Goal: Task Accomplishment & Management: Use online tool/utility

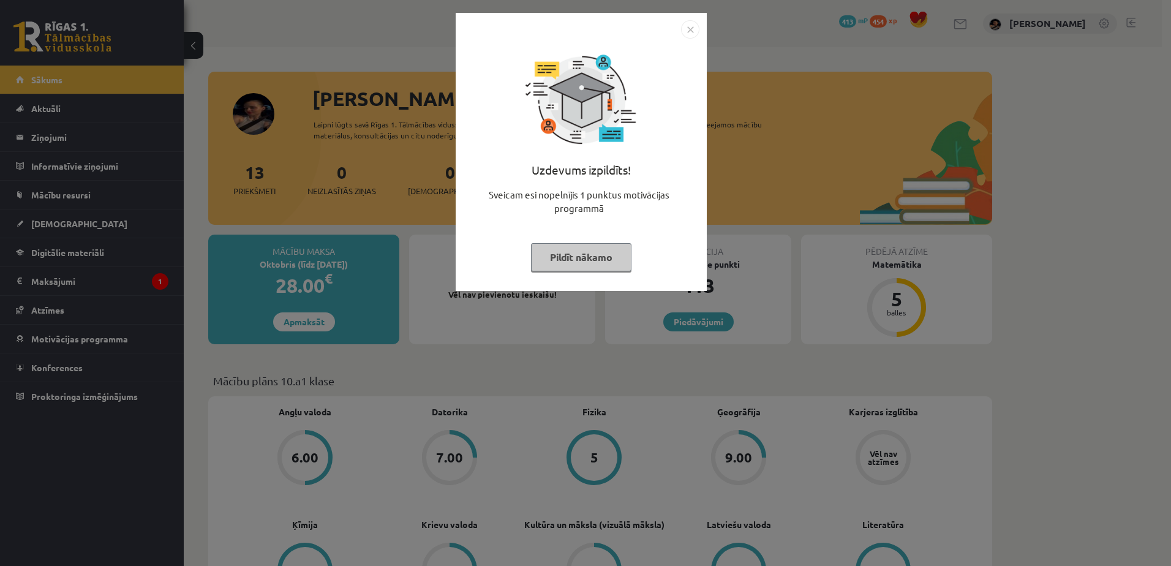
click at [579, 264] on button "Pildīt nākamo" at bounding box center [581, 257] width 100 height 28
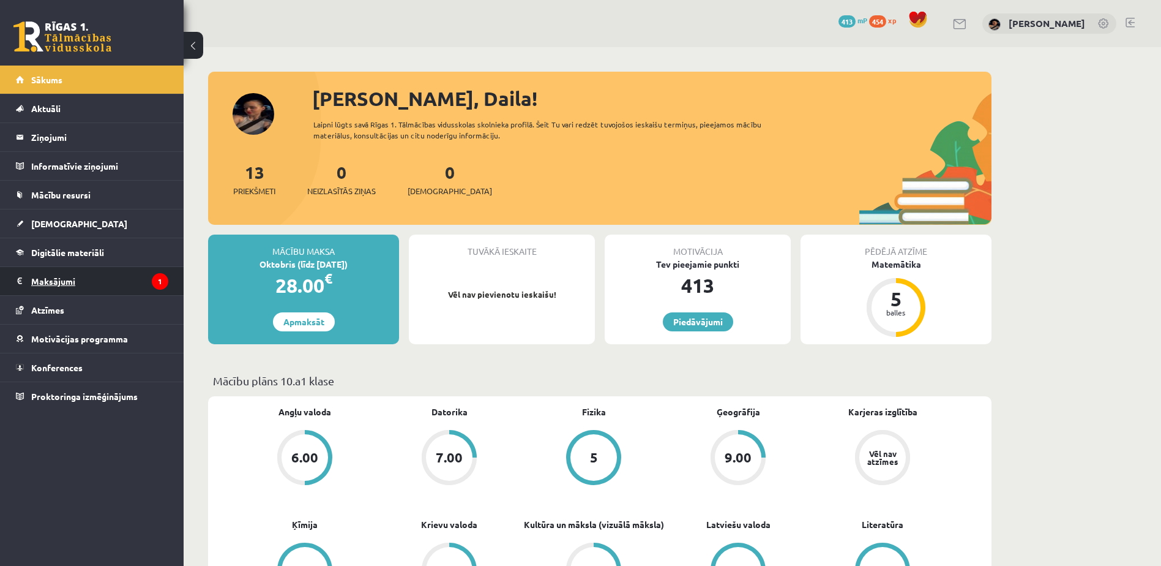
click at [72, 272] on legend "Maksājumi 1" at bounding box center [99, 281] width 137 height 28
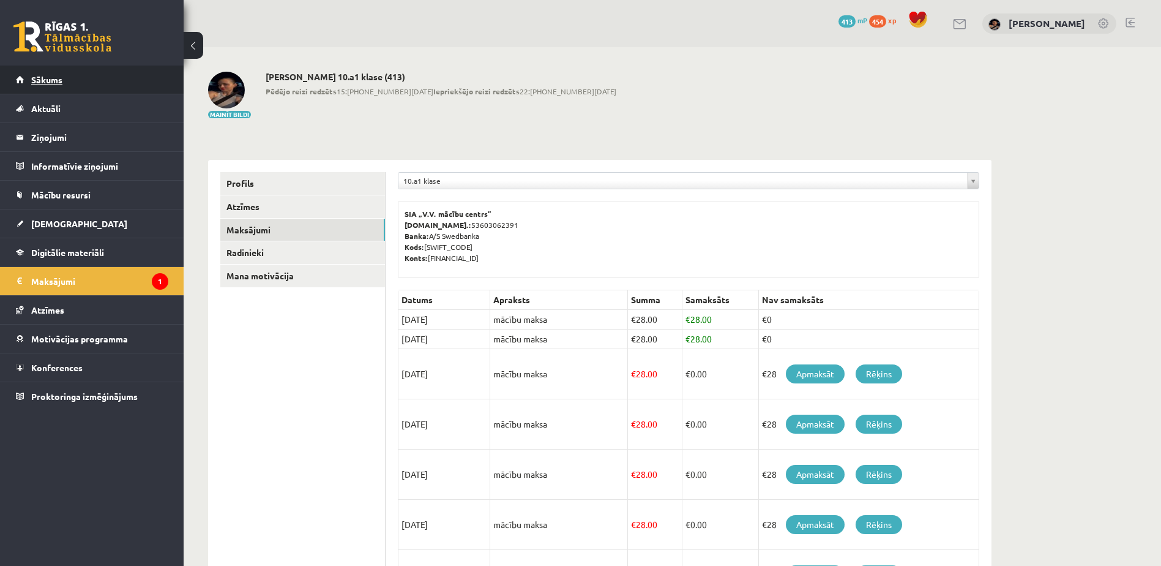
click at [73, 83] on link "Sākums" at bounding box center [92, 80] width 152 height 28
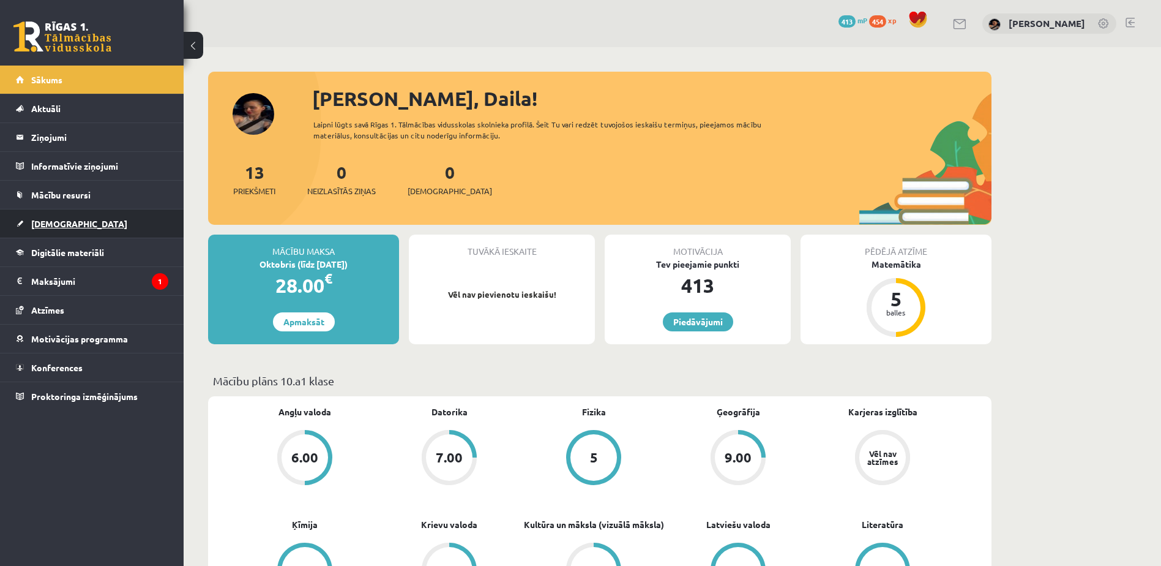
click at [58, 223] on span "[DEMOGRAPHIC_DATA]" at bounding box center [79, 223] width 96 height 11
